Goal: Check status

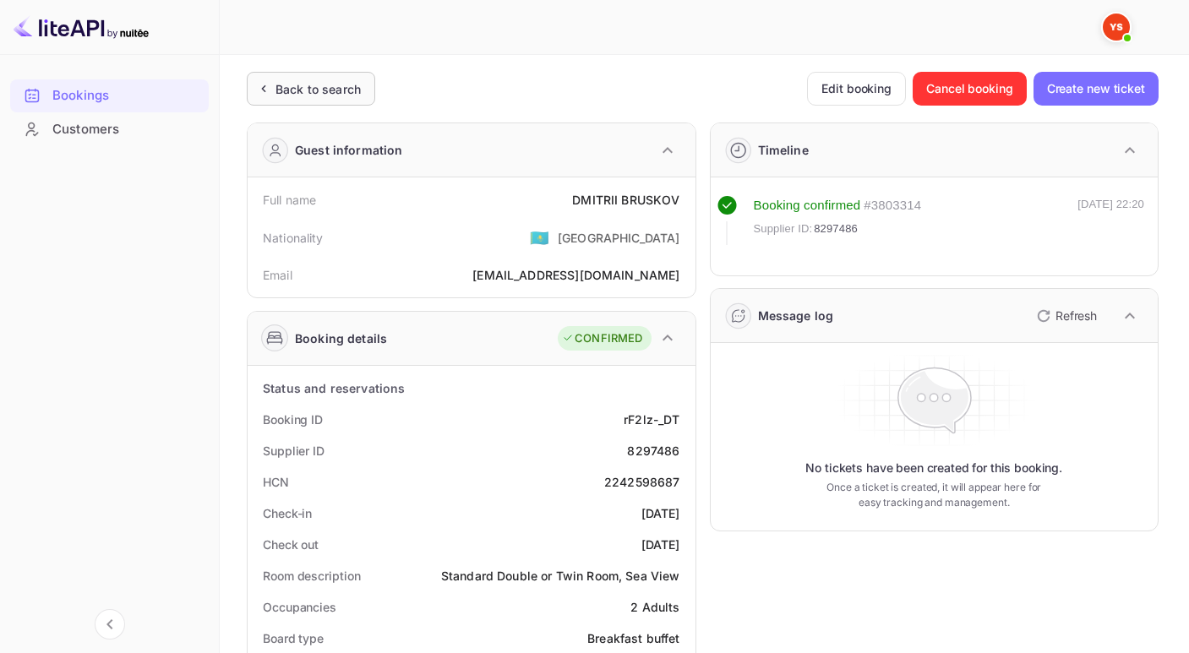
click at [298, 86] on div "Back to search" at bounding box center [317, 89] width 85 height 18
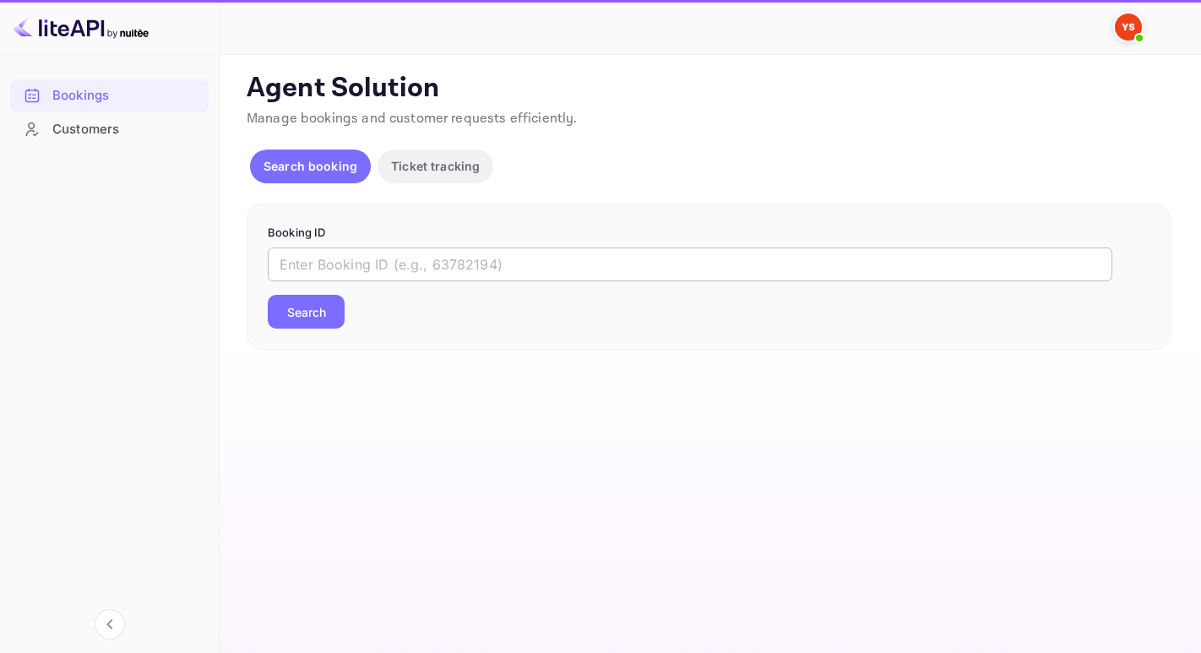
click at [367, 263] on input "text" at bounding box center [690, 265] width 845 height 34
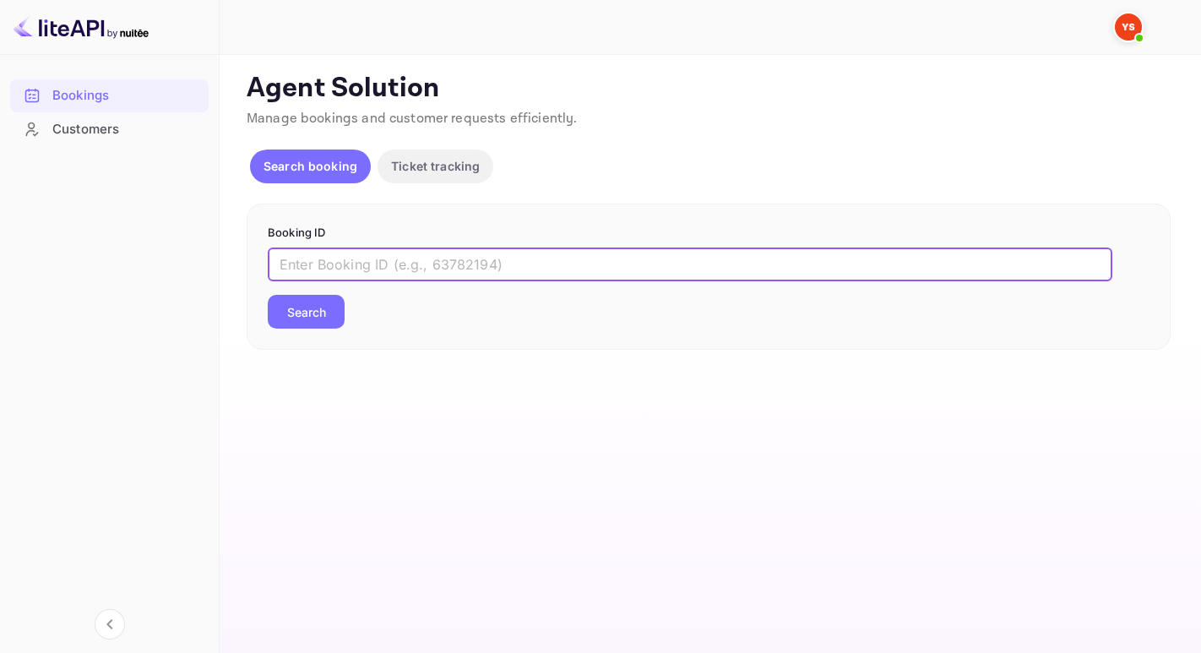
paste input "8956247"
type input "8956247"
click at [268, 295] on button "Search" at bounding box center [306, 312] width 77 height 34
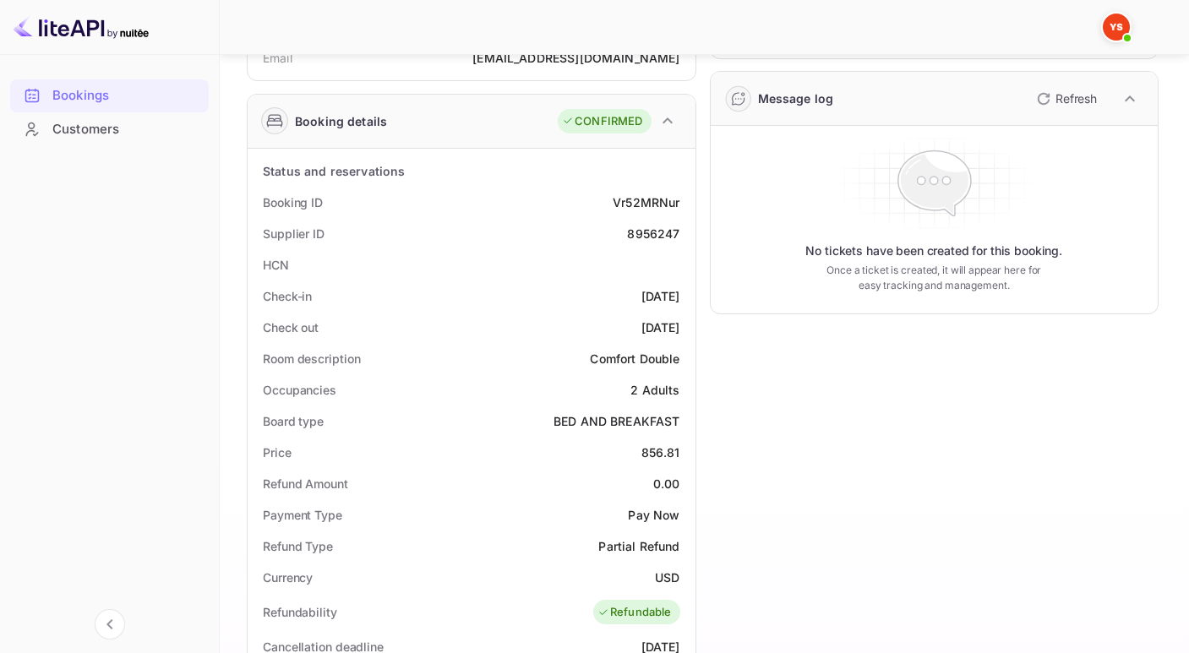
scroll to position [303, 0]
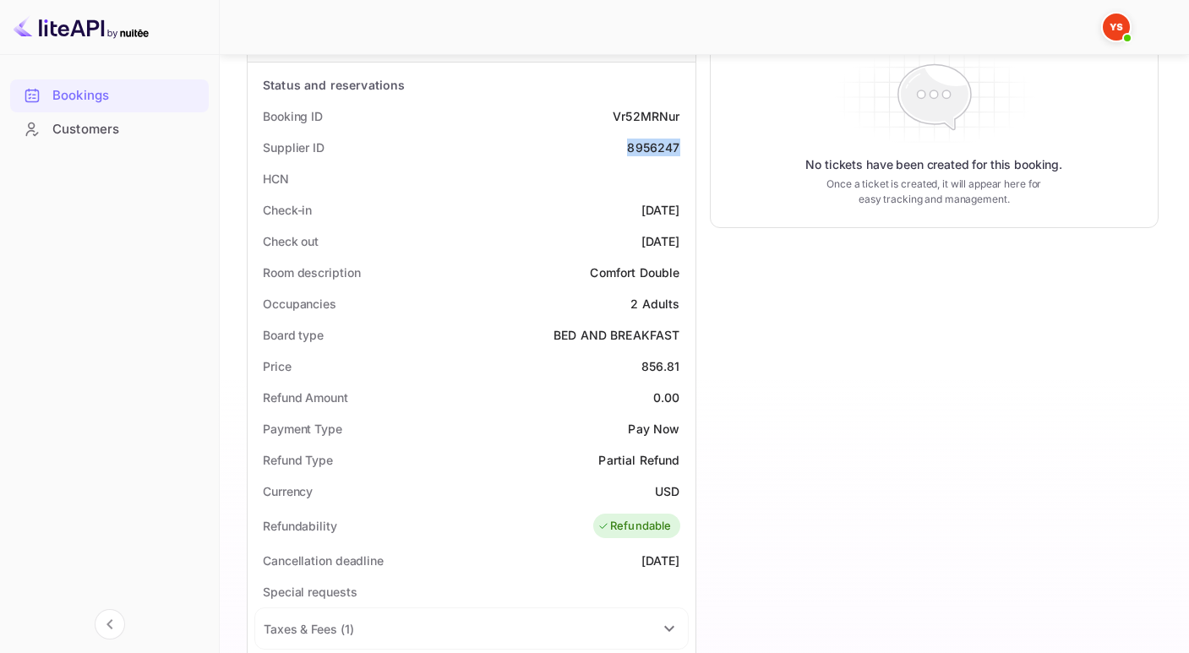
drag, startPoint x: 615, startPoint y: 137, endPoint x: 692, endPoint y: 151, distance: 78.2
click at [692, 151] on div "Status and reservations Booking ID Vr52MRNur Supplier ID 8956247 HCN Check-in […" at bounding box center [472, 565] width 448 height 1004
copy div "8956247"
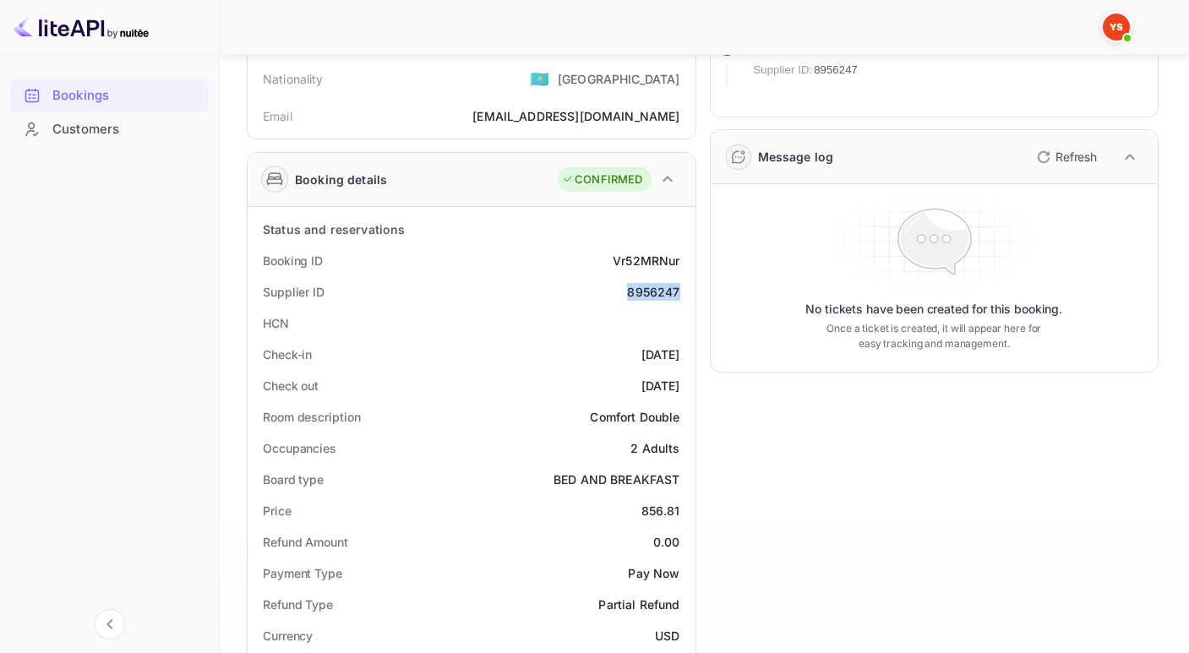
scroll to position [56, 0]
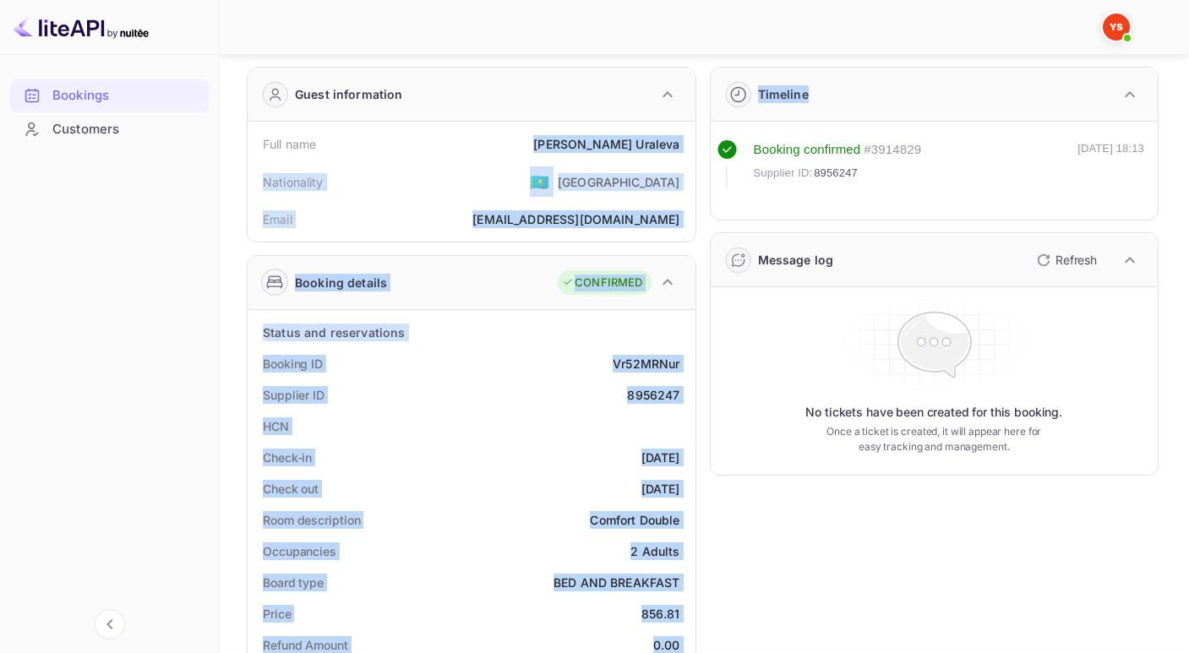
drag, startPoint x: 601, startPoint y: 144, endPoint x: 706, endPoint y: 144, distance: 105.6
click at [628, 165] on div "Nationality 🇰🇿 [DEMOGRAPHIC_DATA]" at bounding box center [471, 182] width 434 height 44
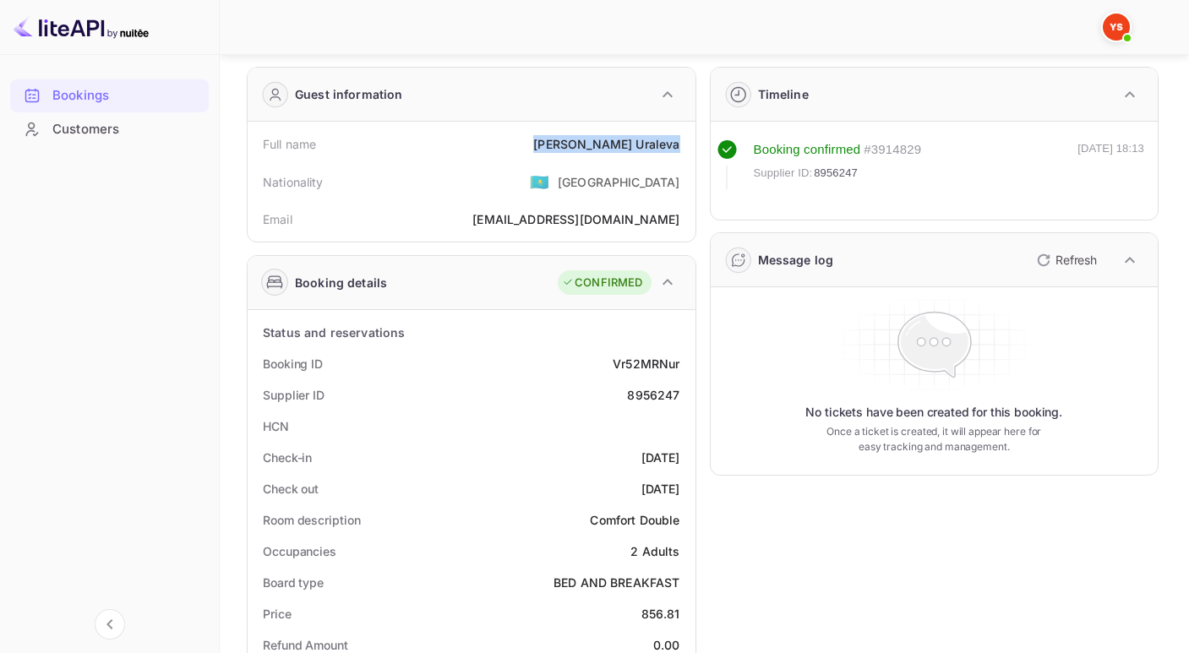
drag, startPoint x: 585, startPoint y: 140, endPoint x: 694, endPoint y: 139, distance: 109.0
click at [694, 139] on div "Guest information Full name [PERSON_NAME] Nationality 🇰🇿 [DEMOGRAPHIC_DATA] Ema…" at bounding box center [471, 155] width 449 height 176
copy div "[PERSON_NAME]"
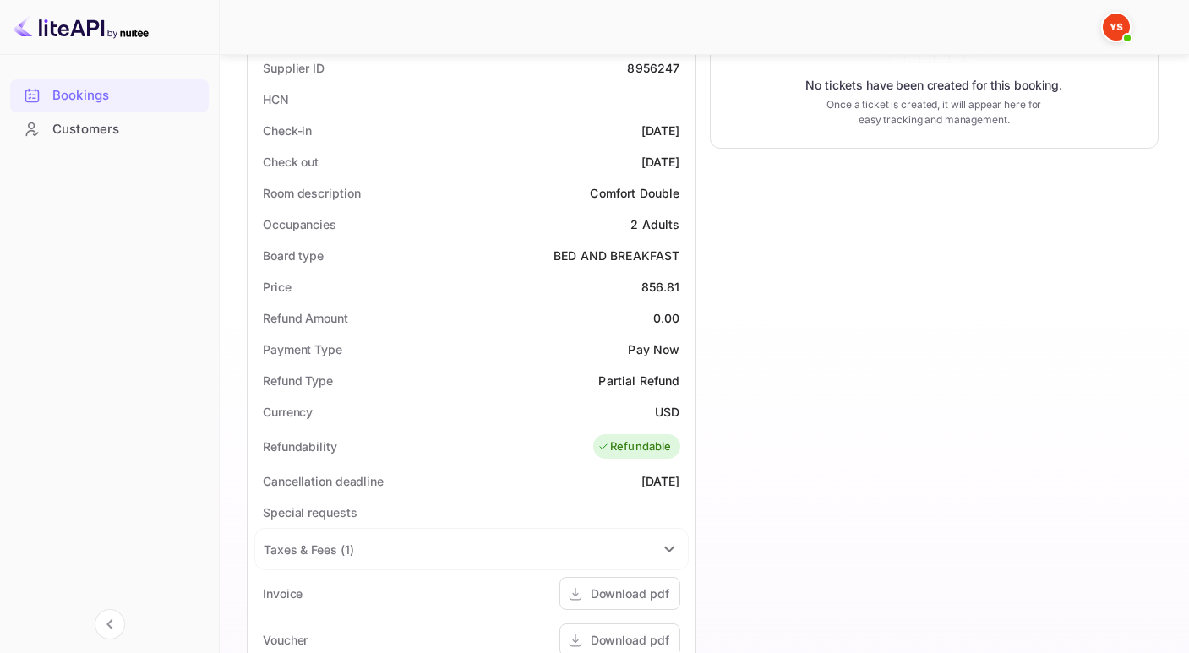
scroll to position [489, 0]
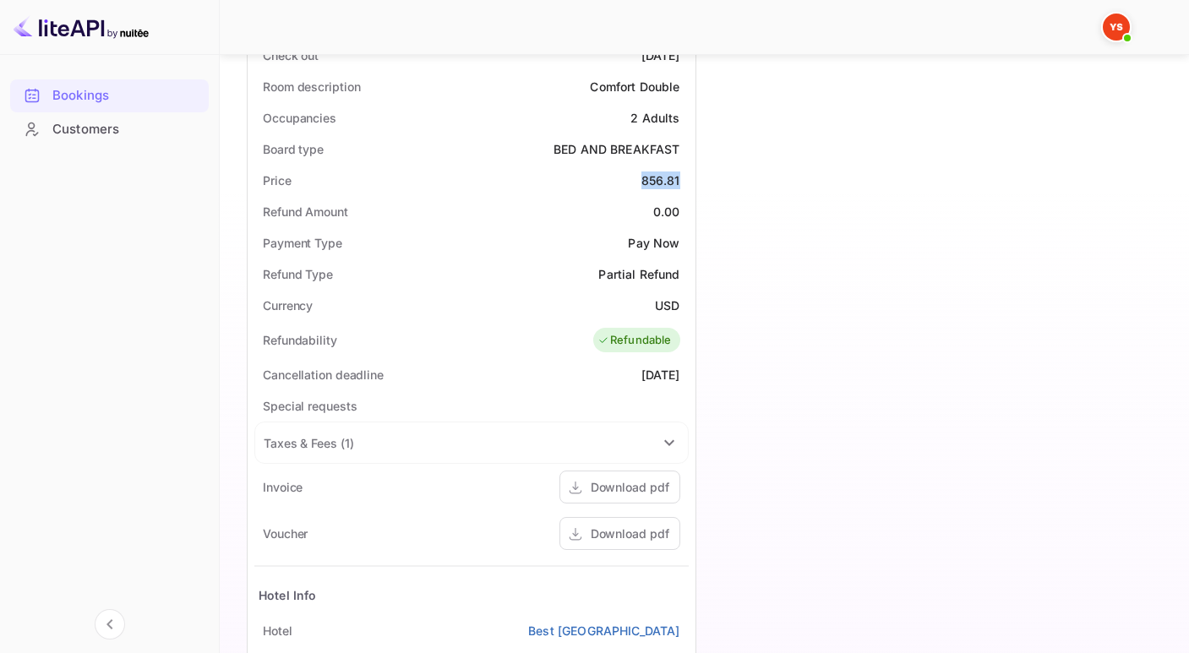
drag, startPoint x: 639, startPoint y: 175, endPoint x: 692, endPoint y: 182, distance: 53.6
click at [692, 182] on div "Status and reservations Booking ID Vr52MRNur Supplier ID 8956247 HCN Check-in […" at bounding box center [472, 379] width 448 height 1004
copy div "856.81"
